Goal: Information Seeking & Learning: Learn about a topic

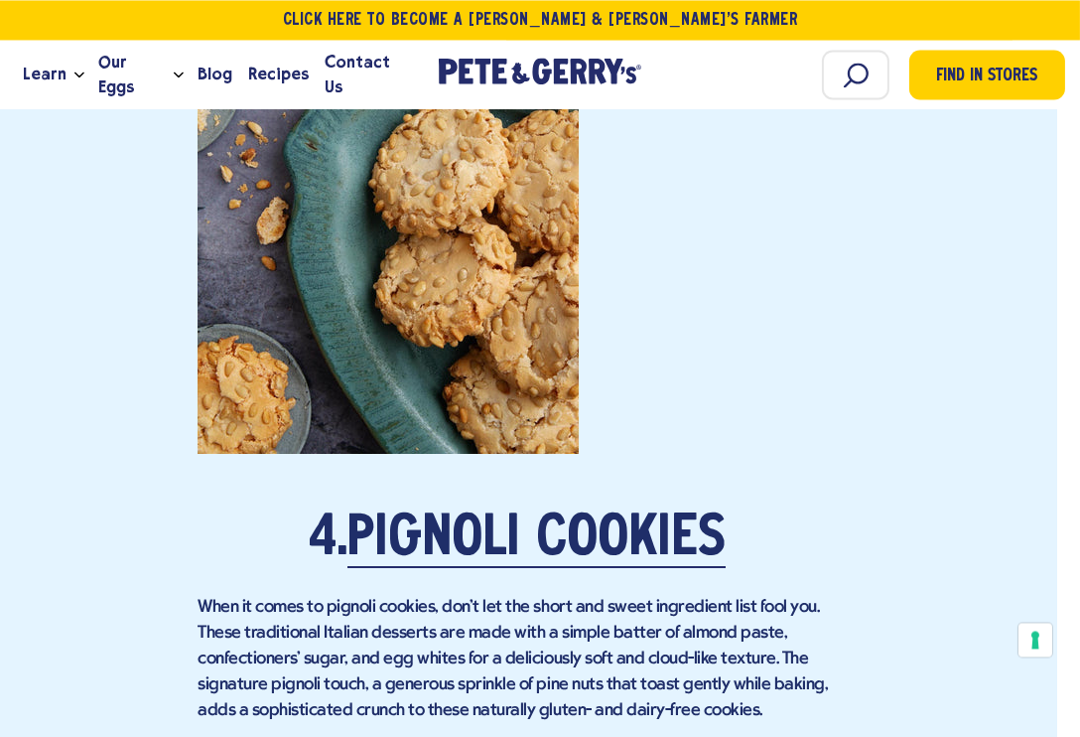
scroll to position [4492, 23]
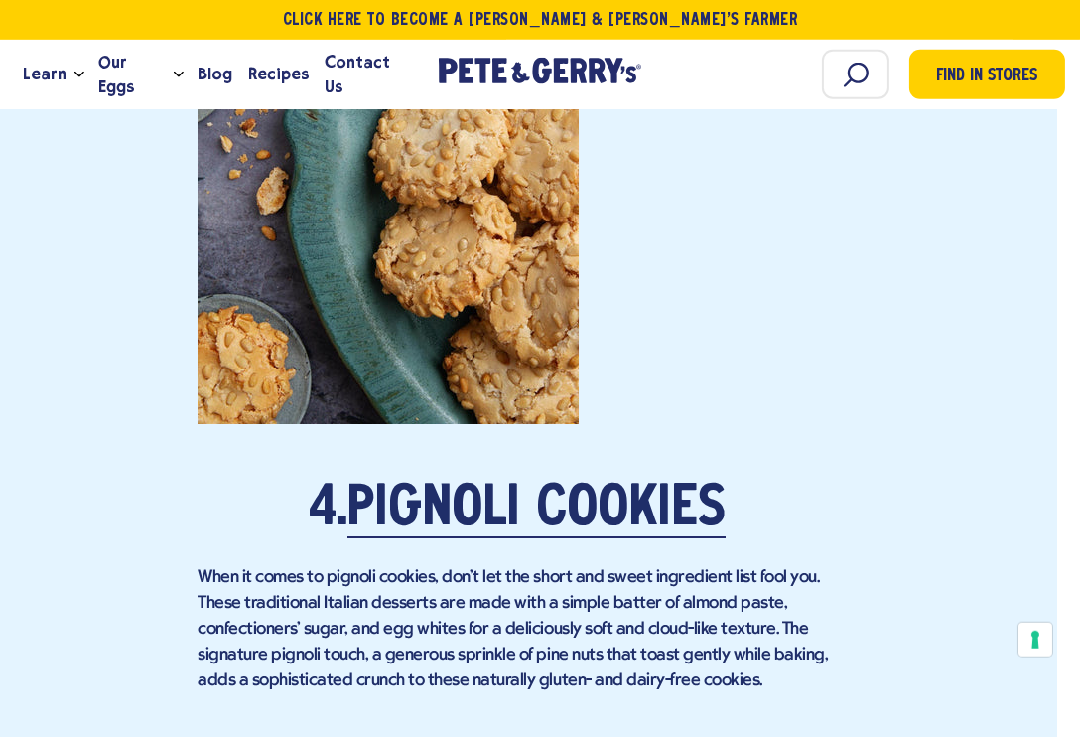
click at [611, 507] on link "Pignoli Cookies" at bounding box center [536, 510] width 378 height 56
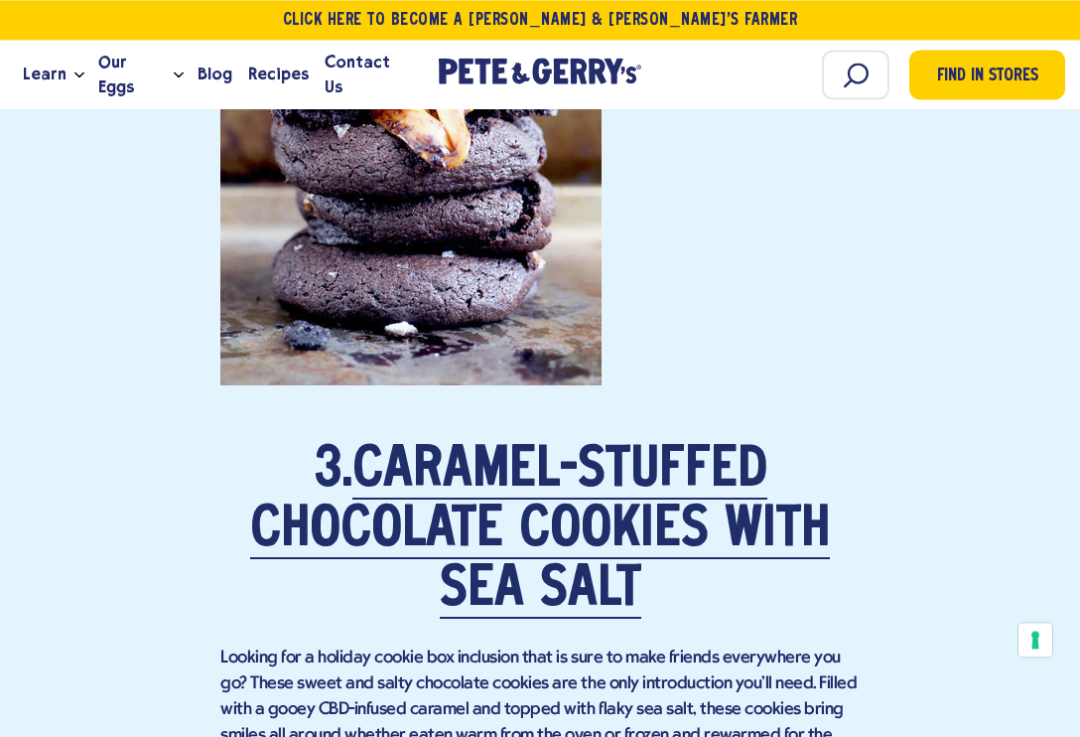
scroll to position [3599, 0]
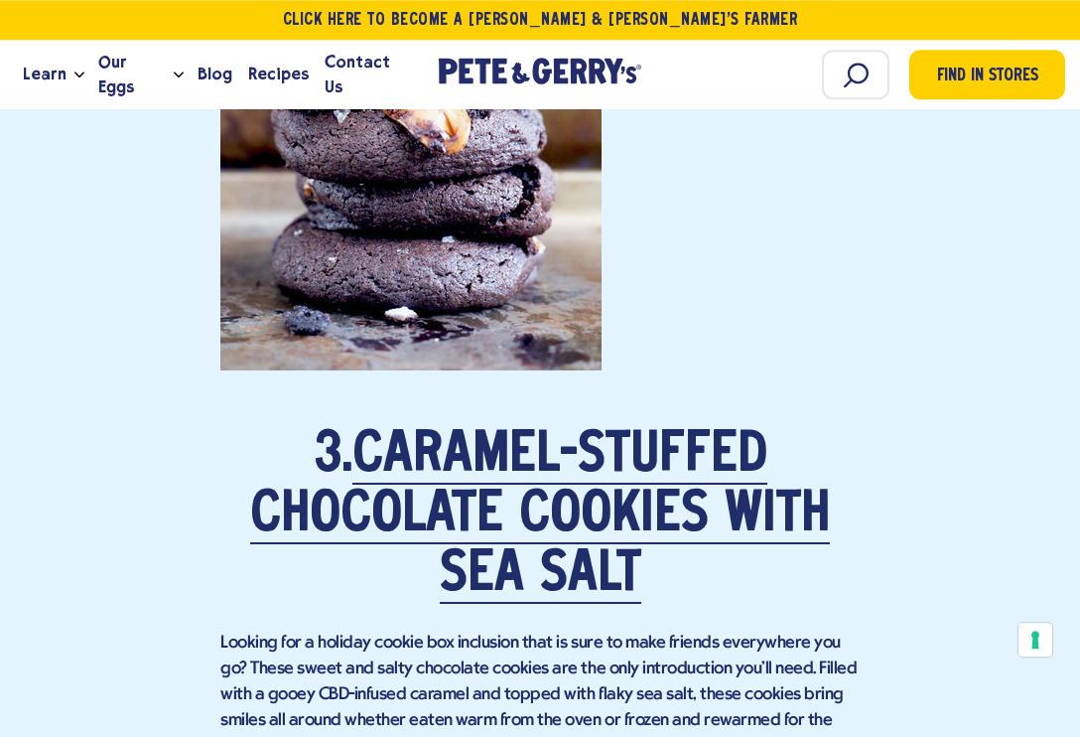
click at [541, 491] on link "Caramel-Stuffed Chocolate Cookies with Sea Salt" at bounding box center [540, 516] width 580 height 175
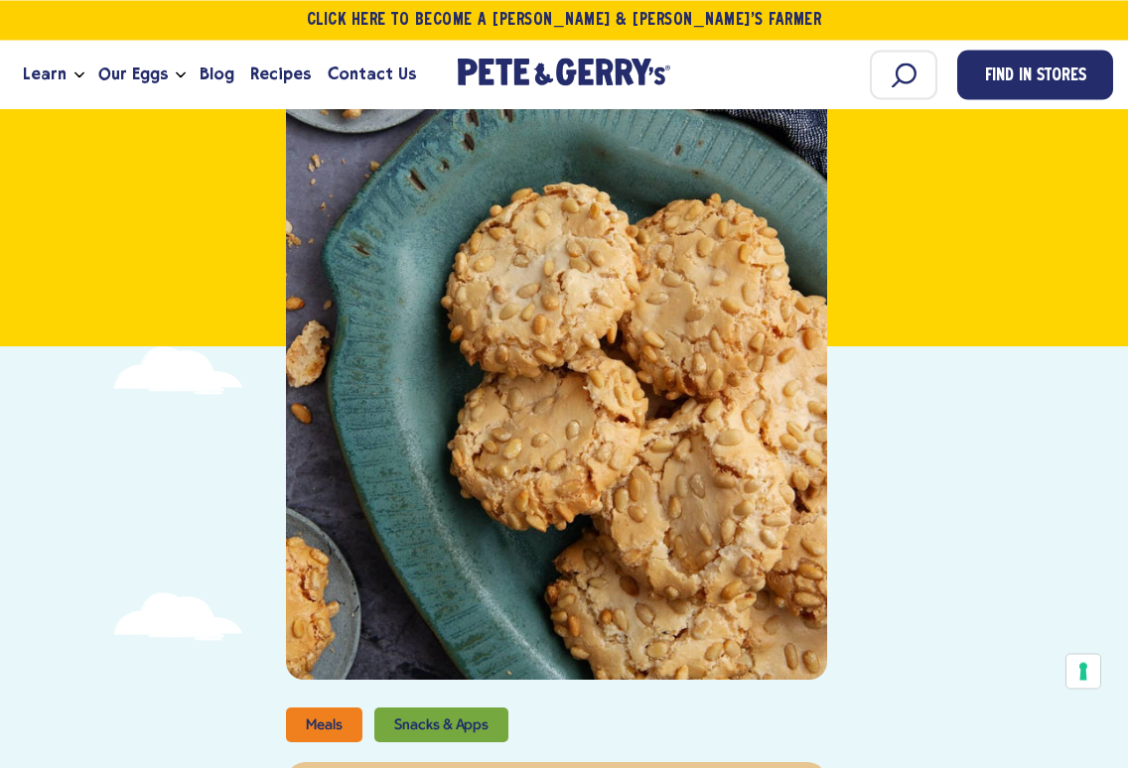
scroll to position [319, 0]
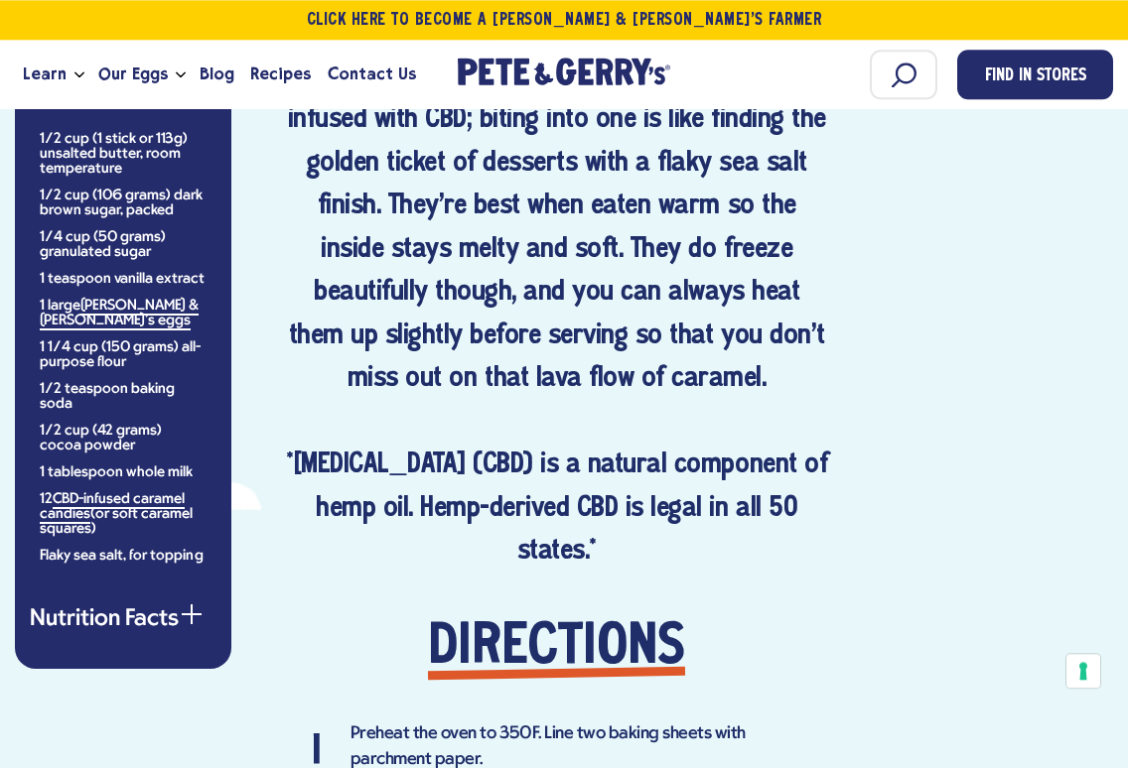
scroll to position [1423, 0]
click at [127, 501] on link "CBD-infused caramel candies" at bounding box center [112, 507] width 145 height 33
